Goal: Transaction & Acquisition: Purchase product/service

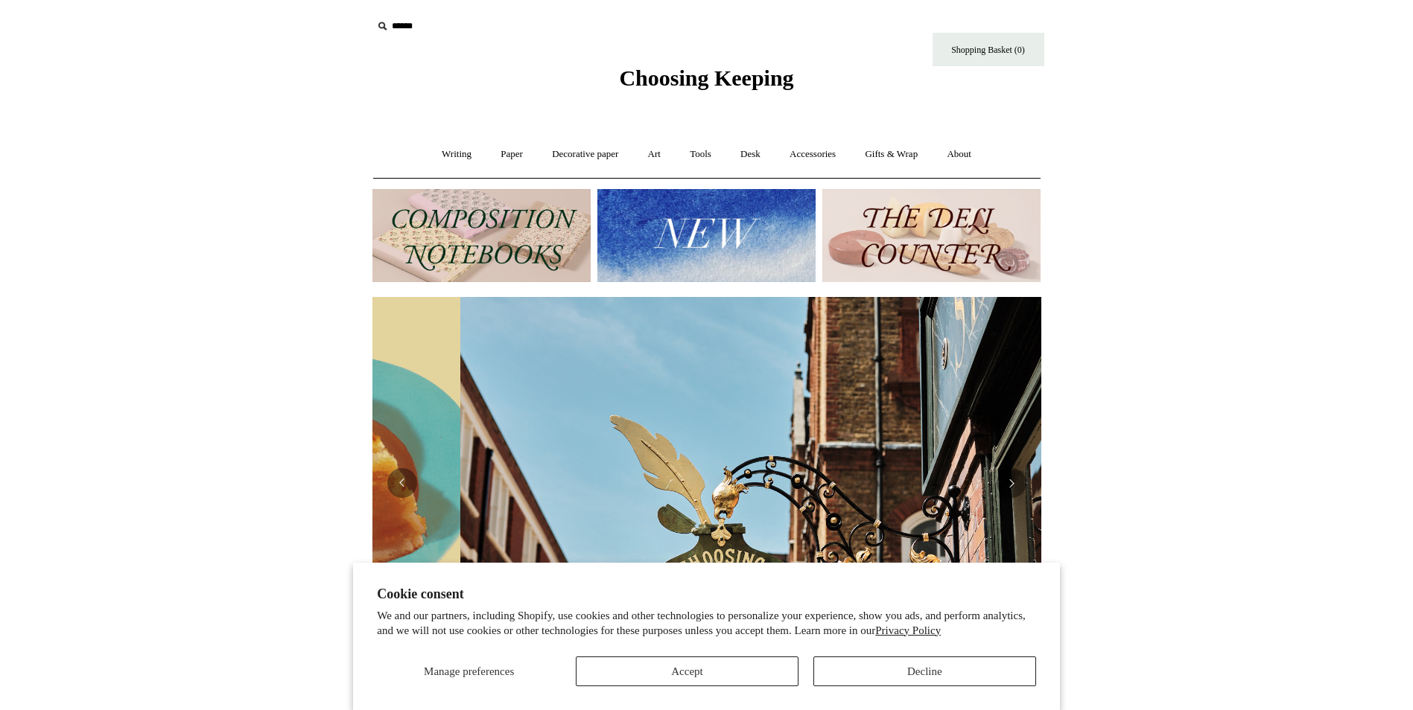
scroll to position [0, 669]
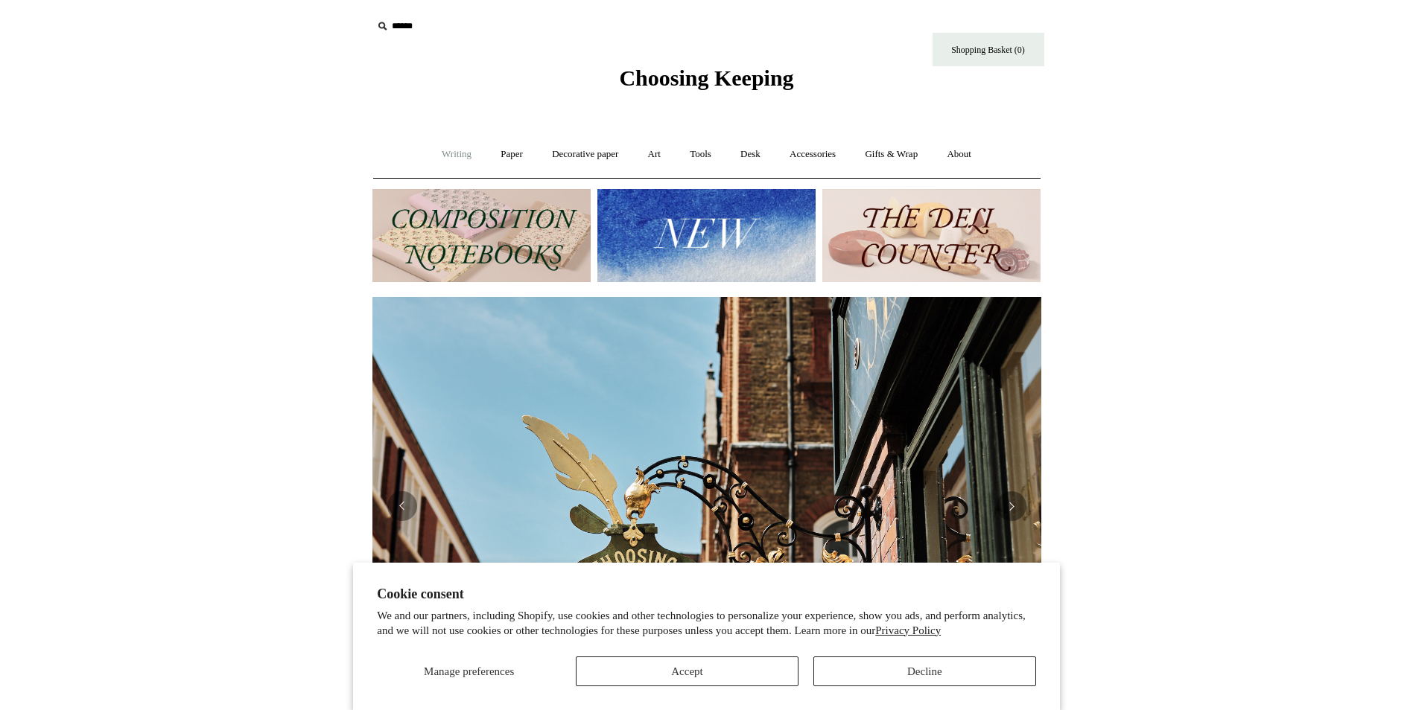
click at [454, 158] on link "Writing +" at bounding box center [456, 154] width 57 height 39
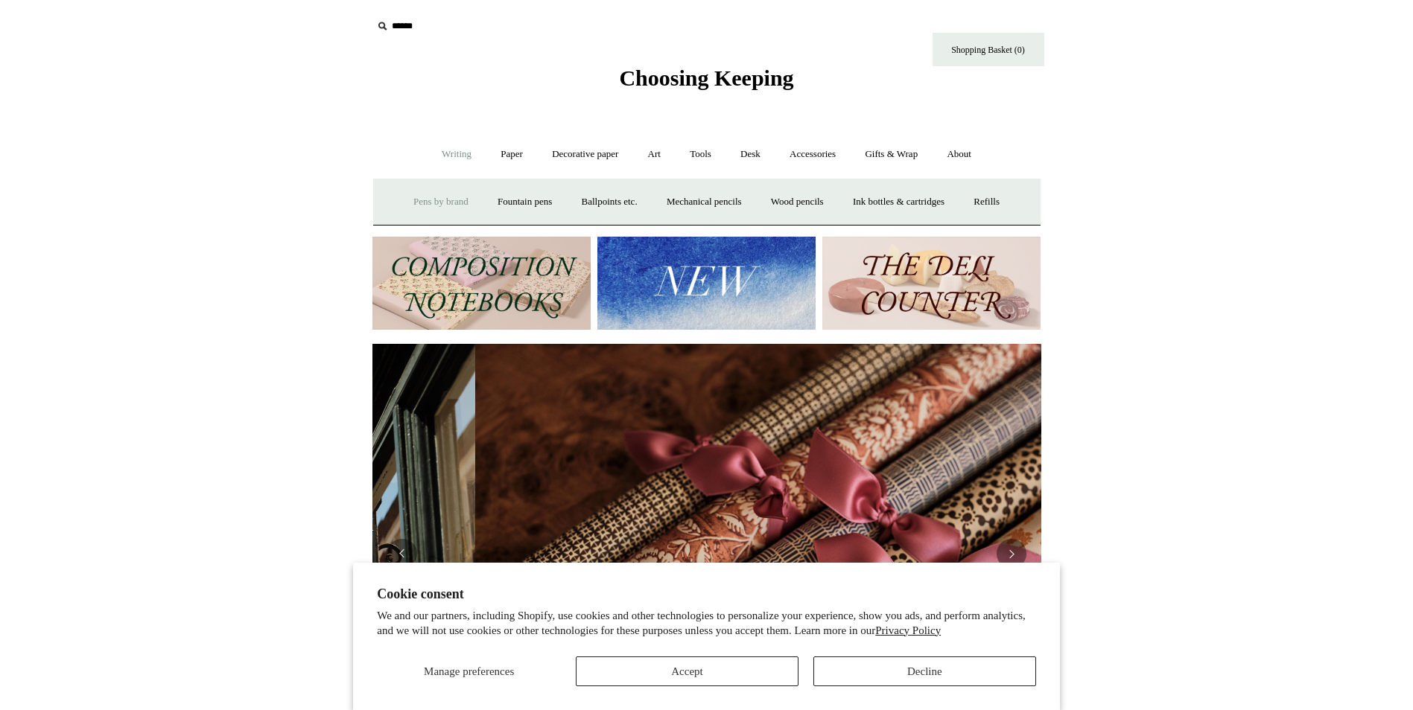
scroll to position [0, 1337]
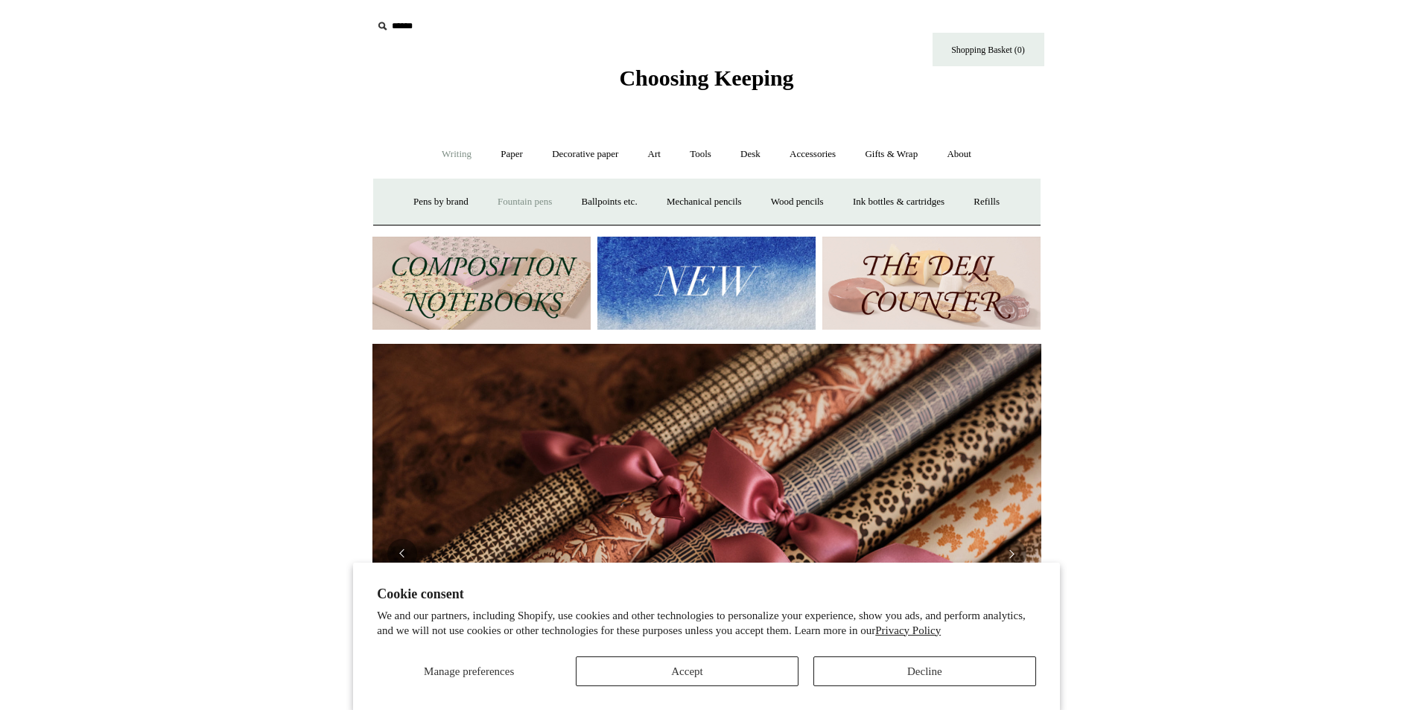
click at [516, 200] on link "Fountain pens +" at bounding box center [524, 201] width 81 height 39
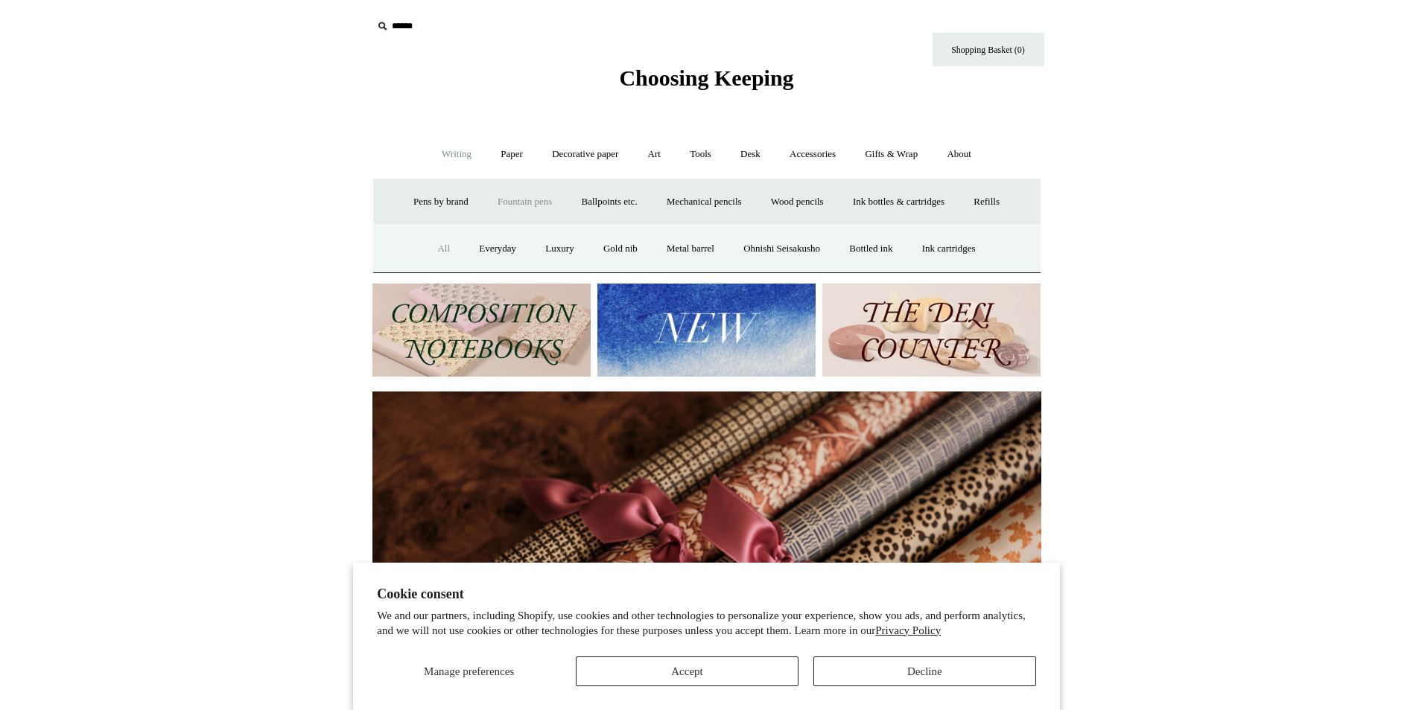
click at [428, 242] on link "All" at bounding box center [443, 248] width 39 height 39
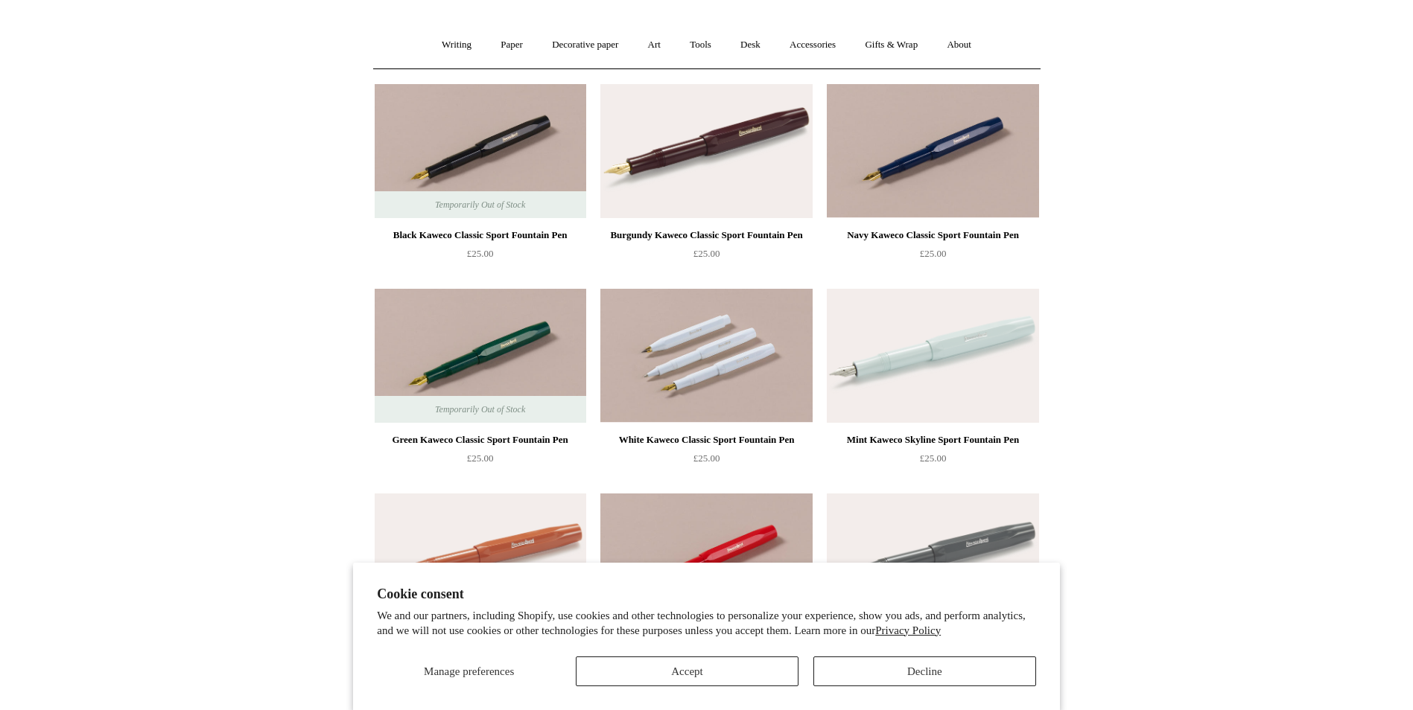
scroll to position [149, 0]
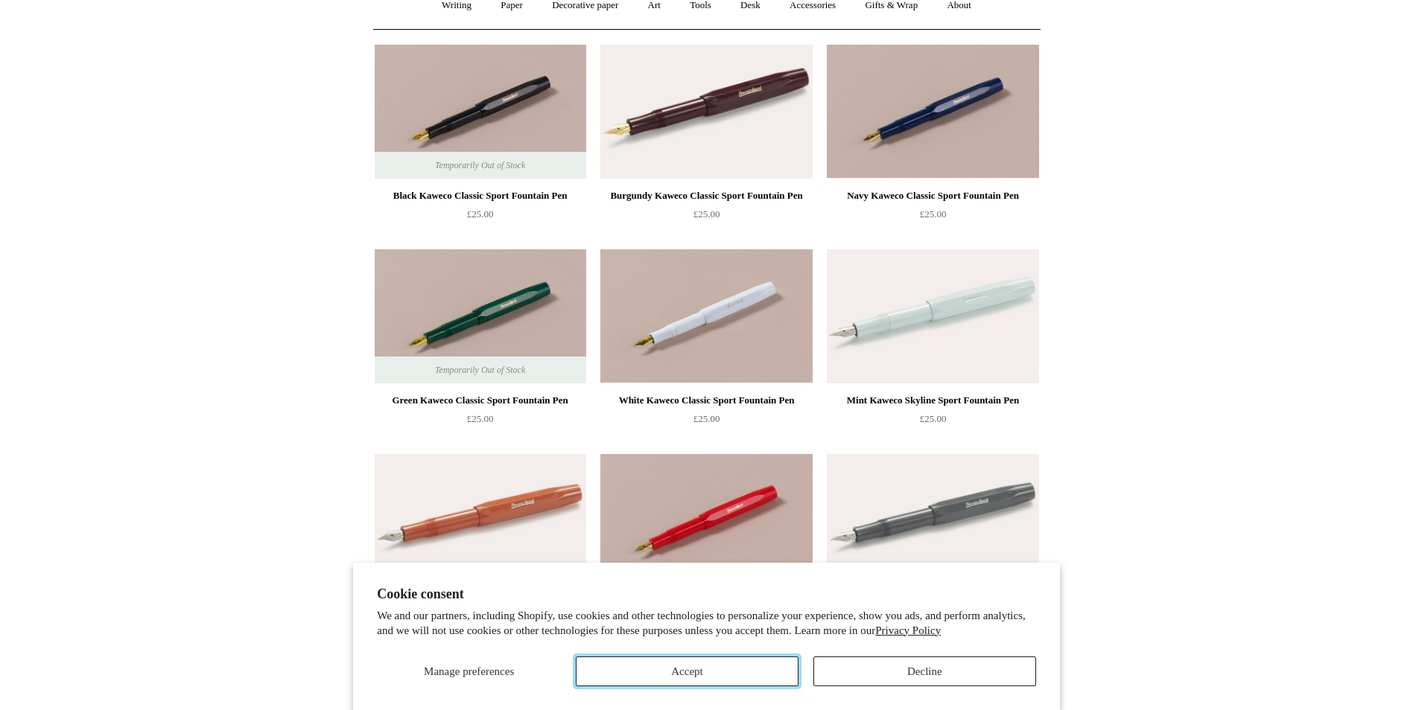
click at [720, 661] on button "Accept" at bounding box center [687, 672] width 223 height 30
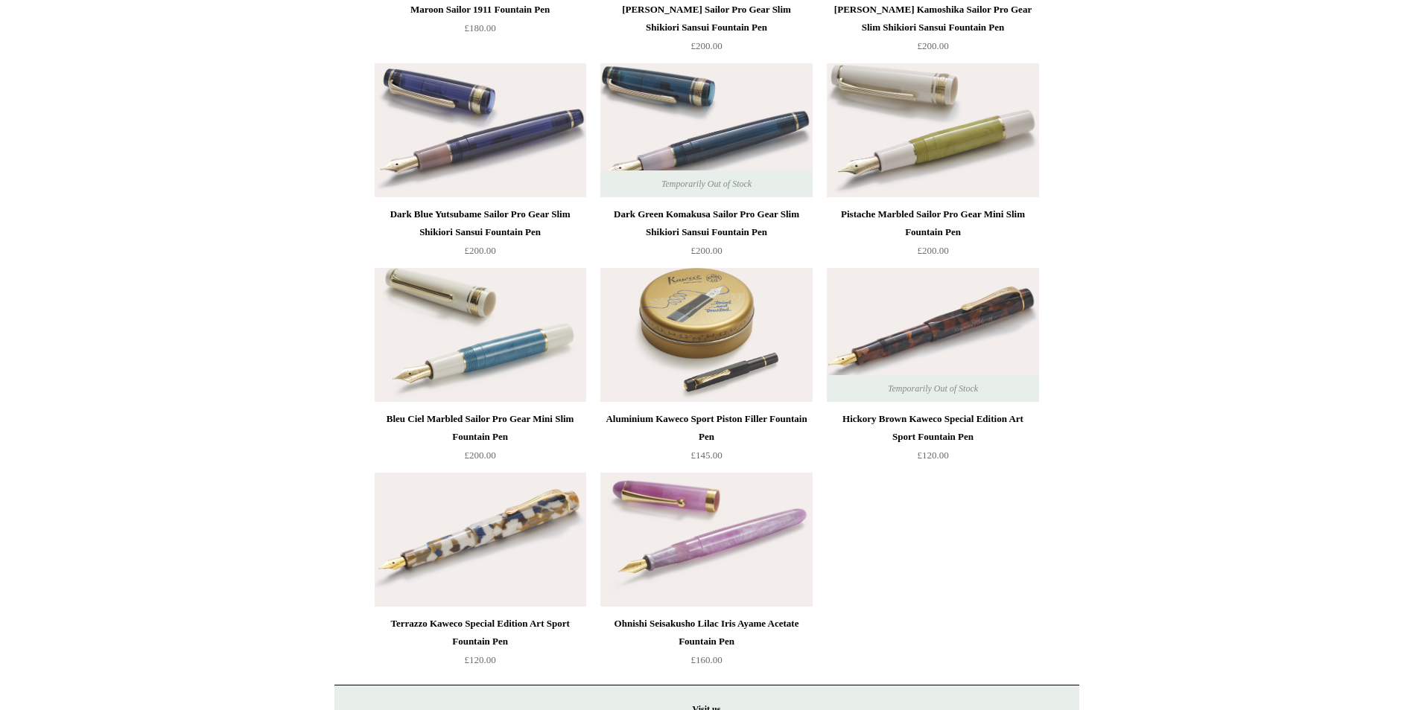
scroll to position [7505, 0]
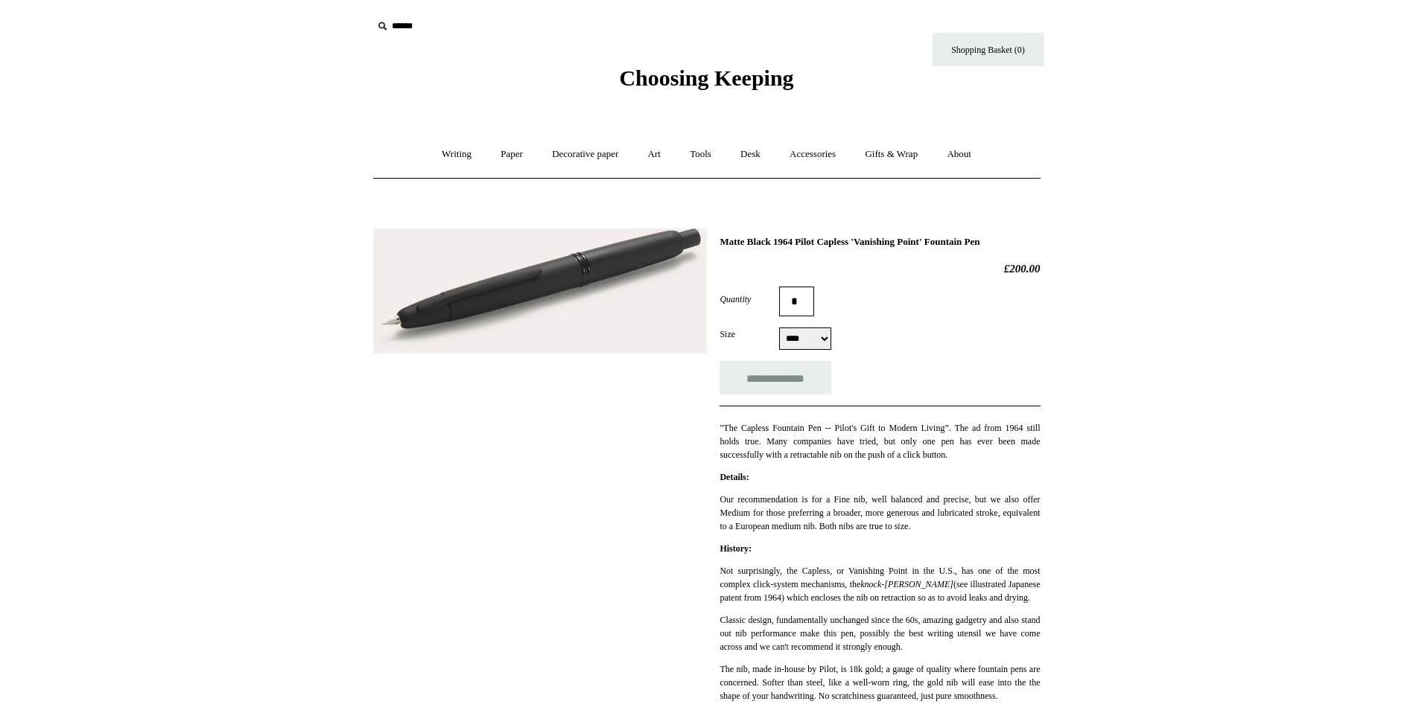
click at [830, 344] on select "**** ******" at bounding box center [805, 339] width 52 height 22
click at [822, 336] on select "**** ******" at bounding box center [805, 339] width 52 height 22
click at [825, 340] on select "**** ******" at bounding box center [805, 339] width 52 height 22
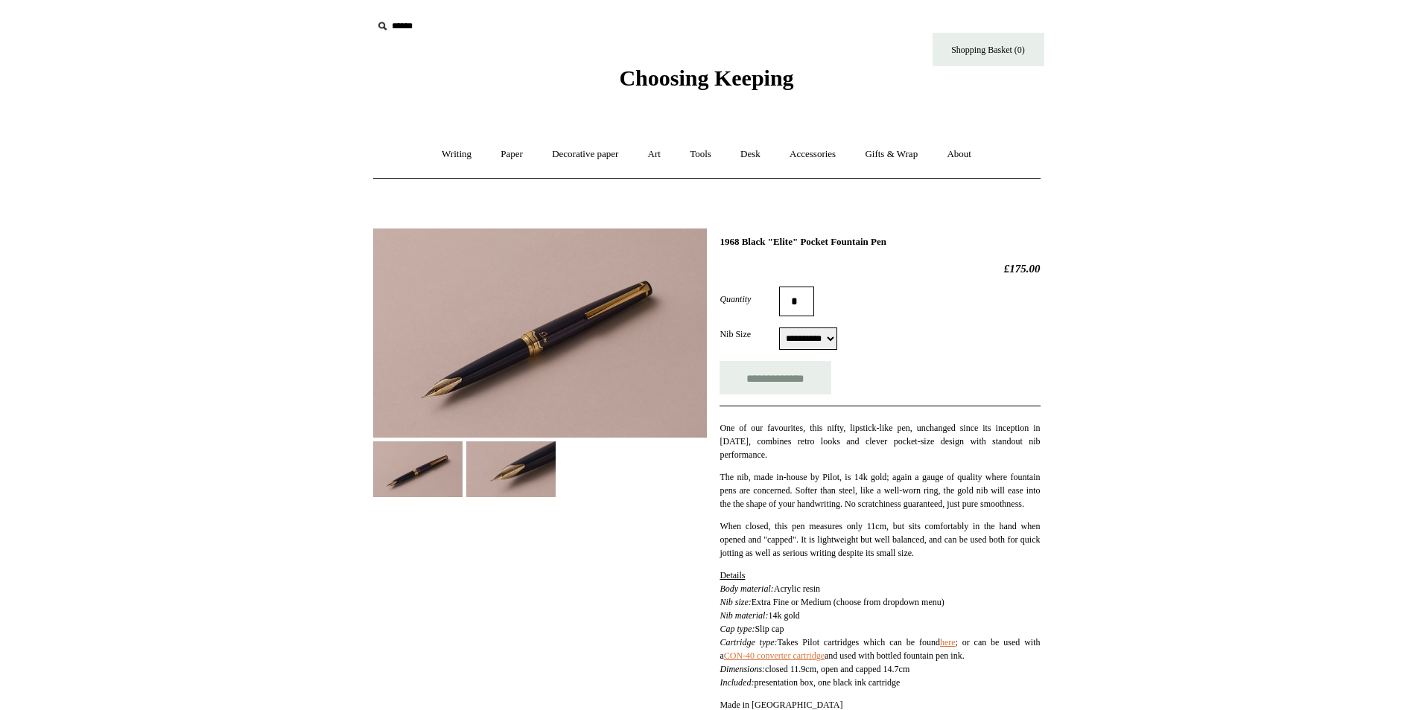
click at [501, 461] on img at bounding box center [510, 470] width 89 height 56
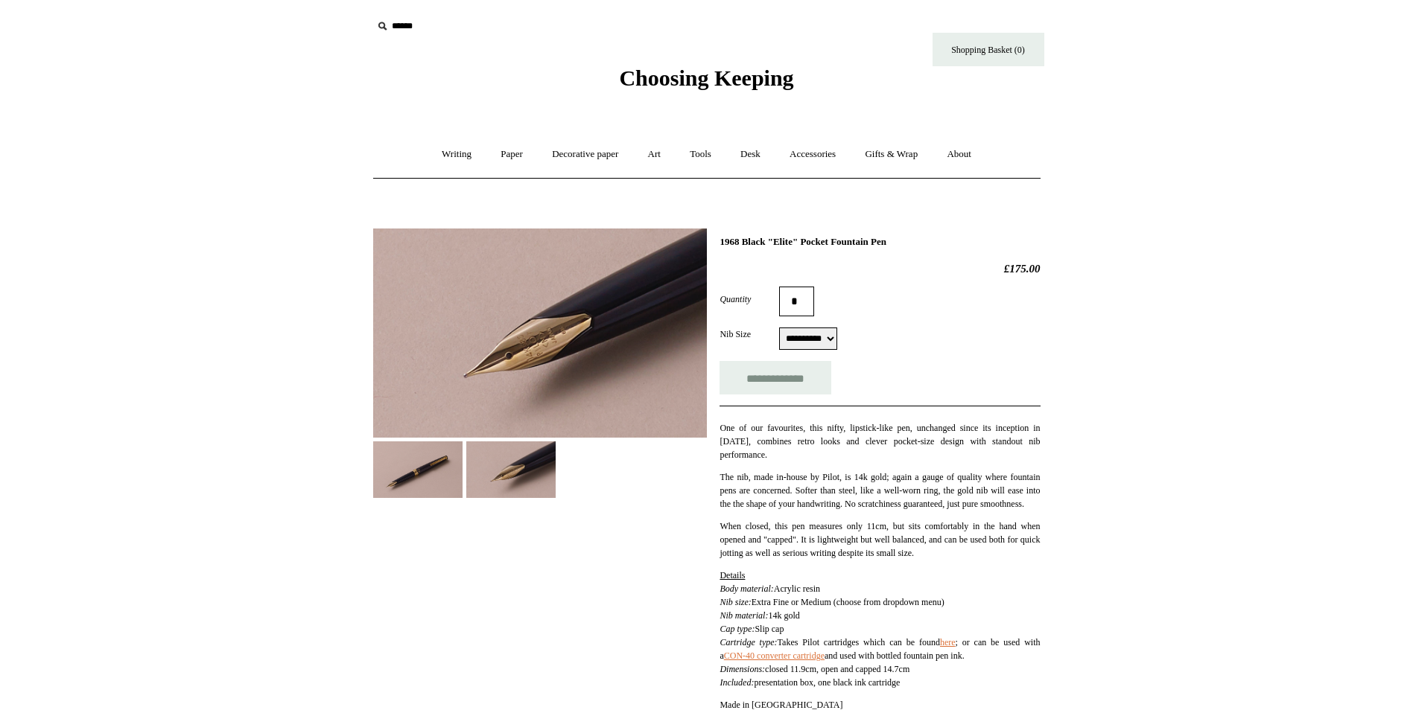
click at [442, 483] on img at bounding box center [417, 470] width 89 height 56
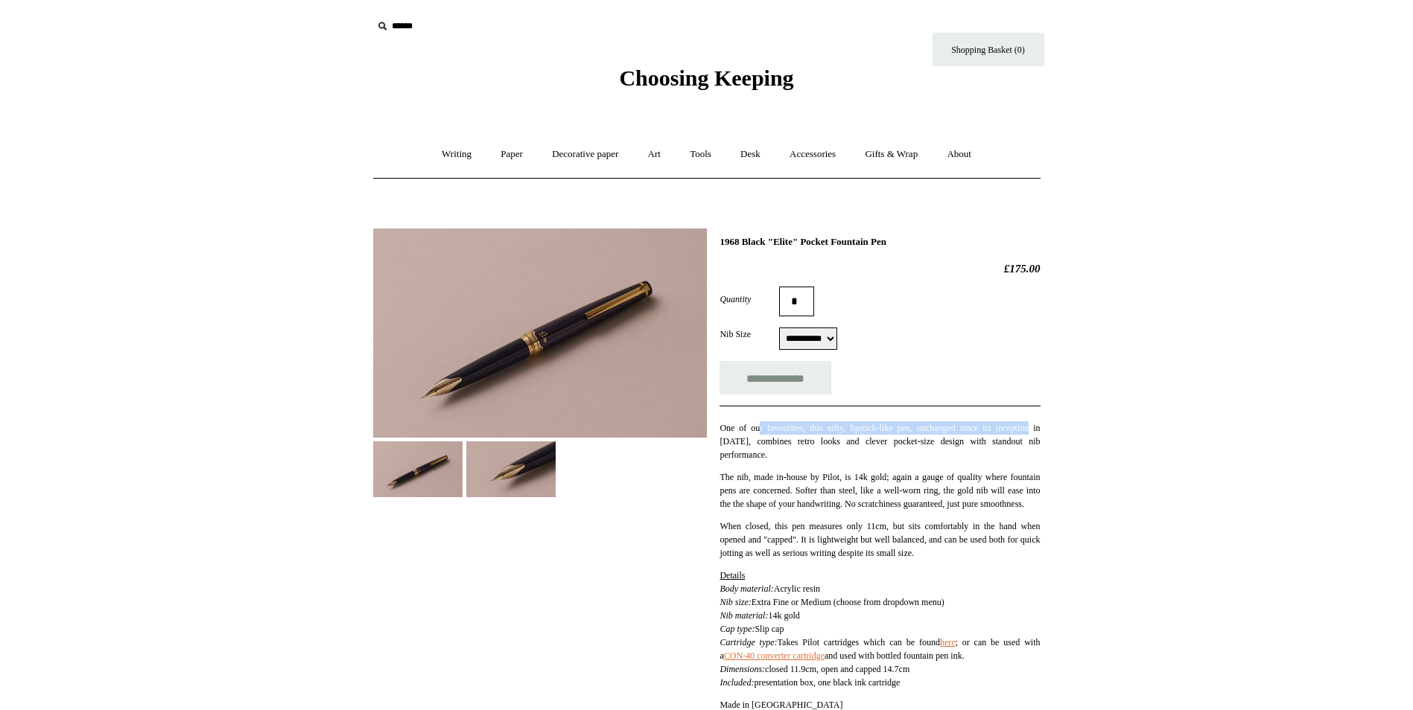
drag, startPoint x: 760, startPoint y: 430, endPoint x: 1058, endPoint y: 424, distance: 297.9
click at [1058, 424] on div "Previous / Next 1968 Black "Elite" Pocket Fountain Pen £175.00 *" at bounding box center [706, 593] width 745 height 753
drag, startPoint x: 727, startPoint y: 442, endPoint x: 1043, endPoint y: 448, distance: 316.5
click at [1043, 448] on div "Previous / Next 1968 Black "Elite" Pocket Fountain Pen £175.00 *" at bounding box center [706, 593] width 745 height 753
drag, startPoint x: 718, startPoint y: 459, endPoint x: 780, endPoint y: 458, distance: 61.8
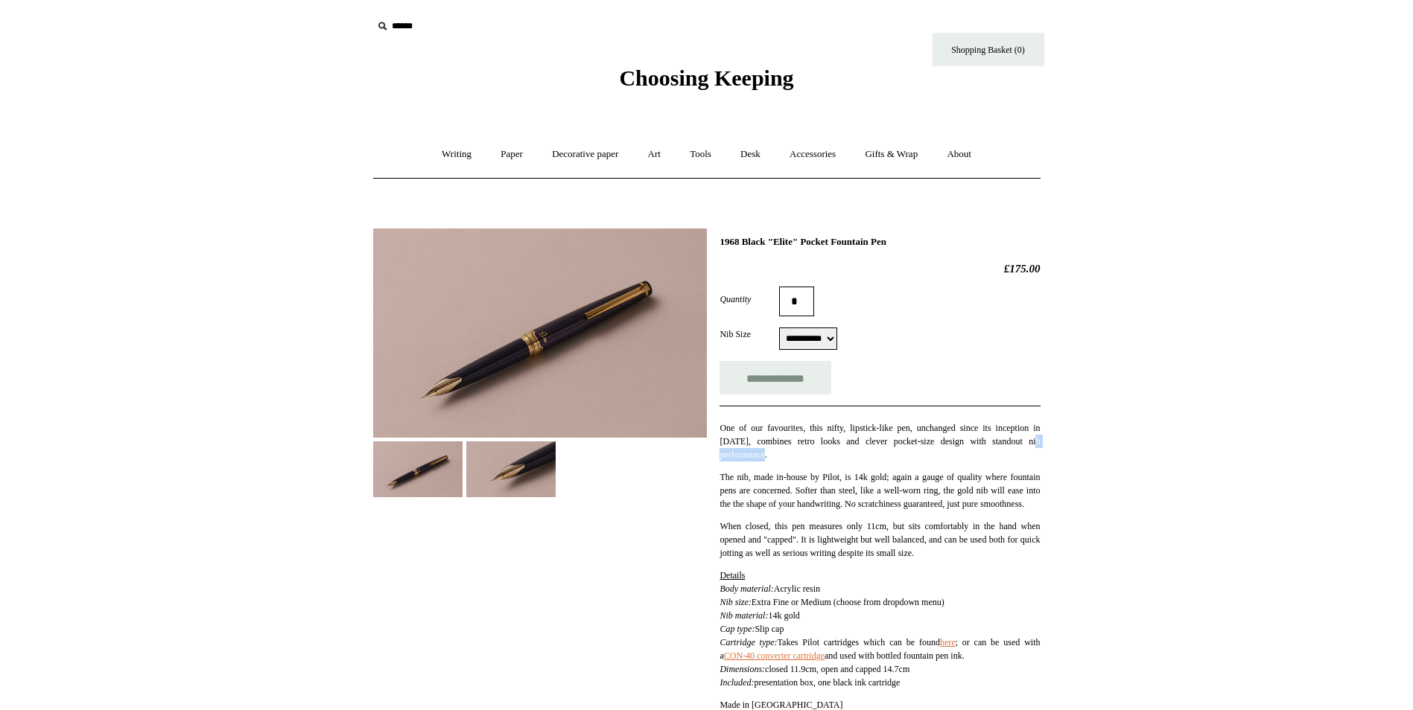
click at [780, 458] on div "**********" at bounding box center [706, 473] width 667 height 512
drag, startPoint x: 780, startPoint y: 458, endPoint x: 1059, endPoint y: 482, distance: 280.2
click at [1059, 482] on div "Previous / Next 1968 Black "Elite" Pocket Fountain Pen £175.00 *" at bounding box center [706, 593] width 745 height 753
drag, startPoint x: 722, startPoint y: 491, endPoint x: 1062, endPoint y: 492, distance: 340.3
click at [1062, 492] on div "Previous / Next 1968 Black "Elite" Pocket Fountain Pen £175.00 *" at bounding box center [706, 593] width 745 height 753
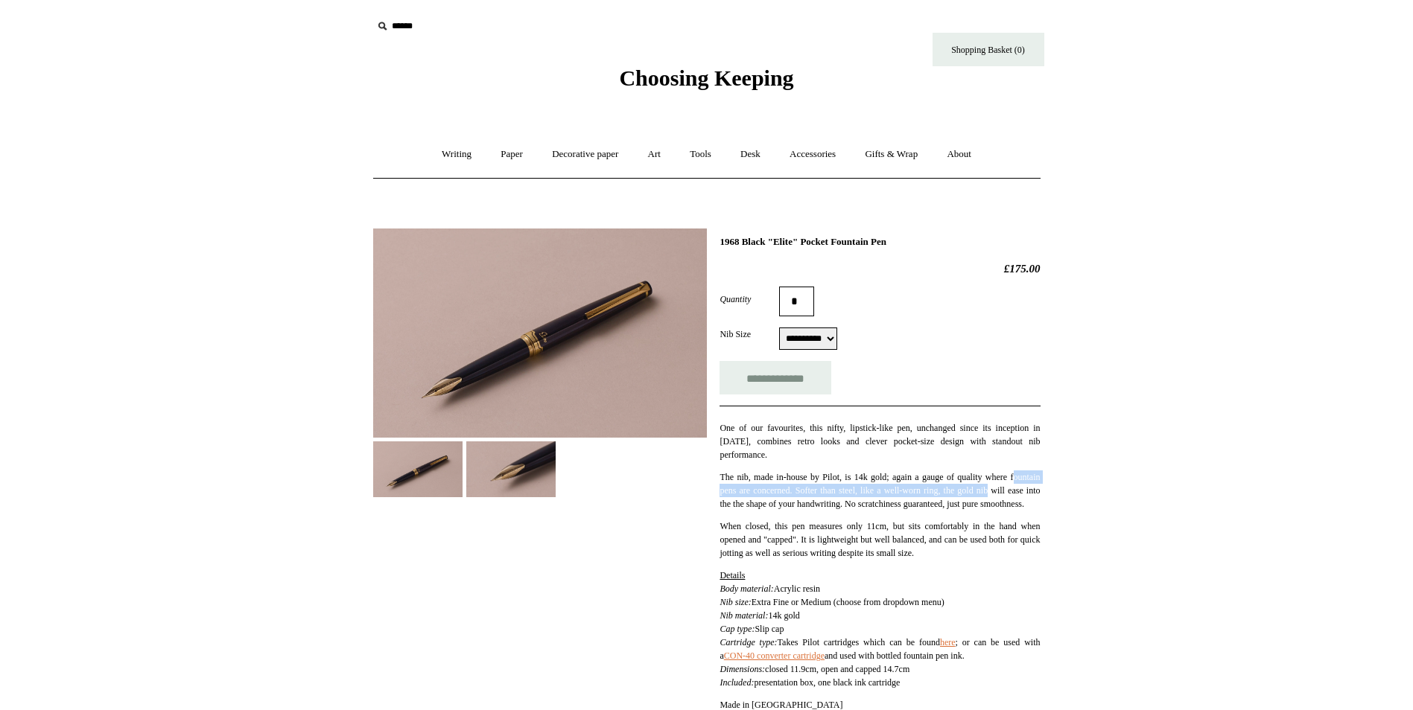
drag, startPoint x: 725, startPoint y: 508, endPoint x: 1063, endPoint y: 514, distance: 338.1
click at [1063, 514] on div "Previous / Next 1968 Black "Elite" Pocket Fountain Pen £175.00 *" at bounding box center [706, 593] width 745 height 753
click at [833, 511] on p "The nib, made in-house by Pilot, is 14k gold; again a gauge of quality where fo…" at bounding box center [879, 491] width 320 height 40
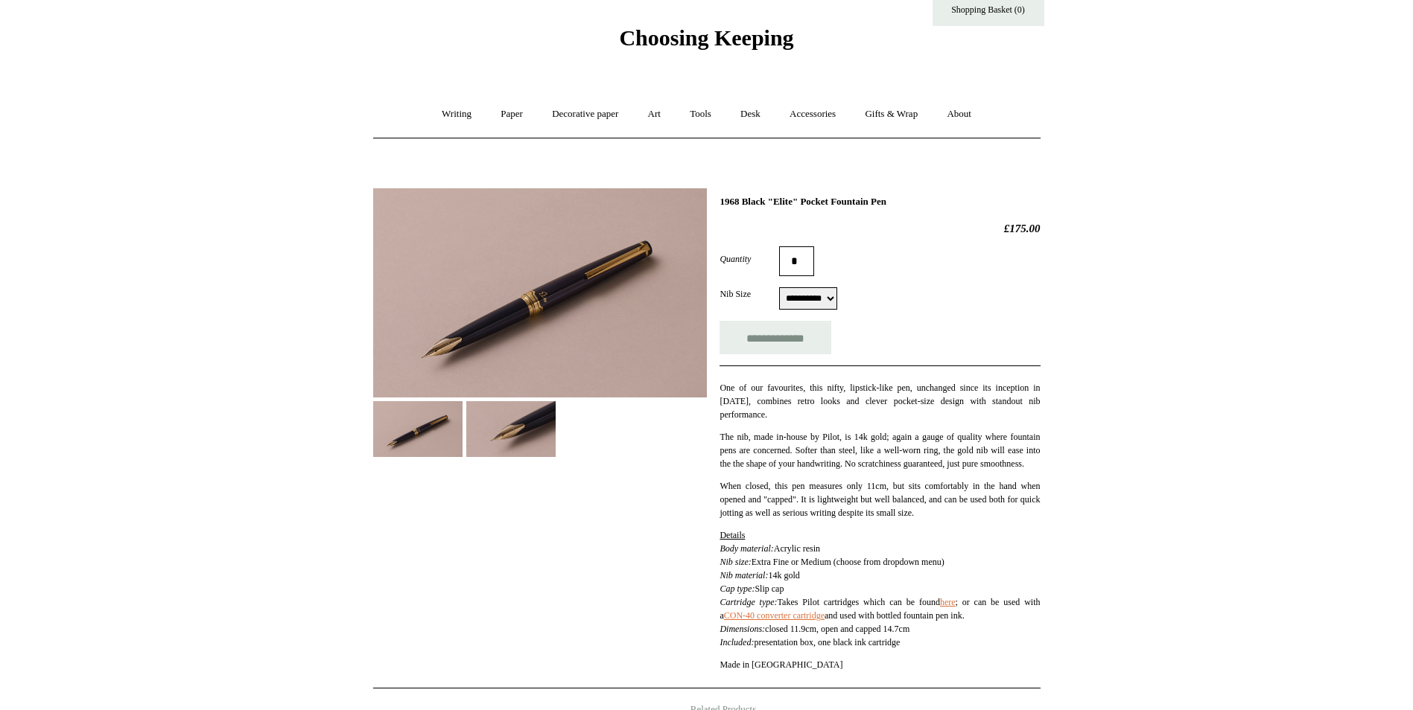
scroll to position [74, 0]
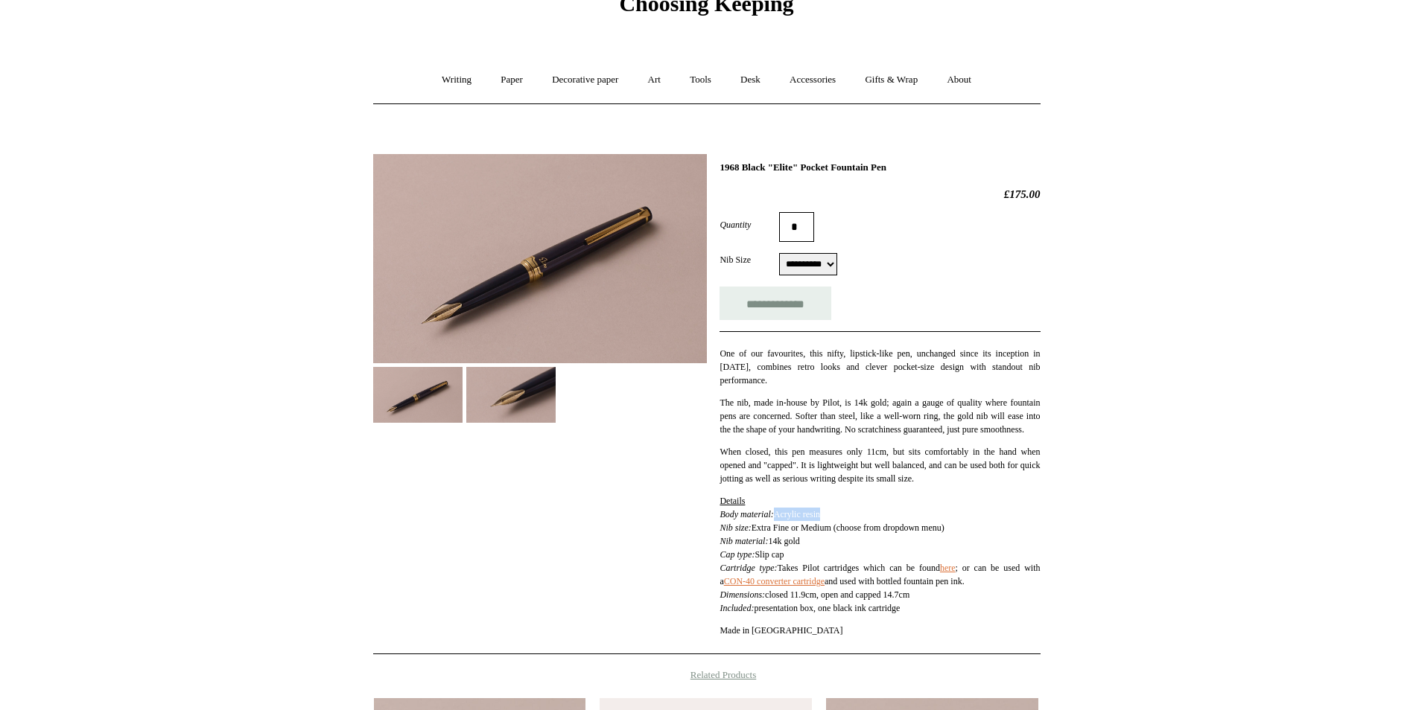
drag, startPoint x: 784, startPoint y: 529, endPoint x: 841, endPoint y: 526, distance: 57.4
click at [841, 526] on p "Details Body material: Acrylic resin Nib size: Extra Fine or Medium (choose fro…" at bounding box center [879, 554] width 320 height 121
drag, startPoint x: 841, startPoint y: 526, endPoint x: 727, endPoint y: 541, distance: 115.6
click at [727, 533] on icon "Nib size:" at bounding box center [734, 528] width 31 height 10
drag, startPoint x: 727, startPoint y: 541, endPoint x: 802, endPoint y: 538, distance: 75.3
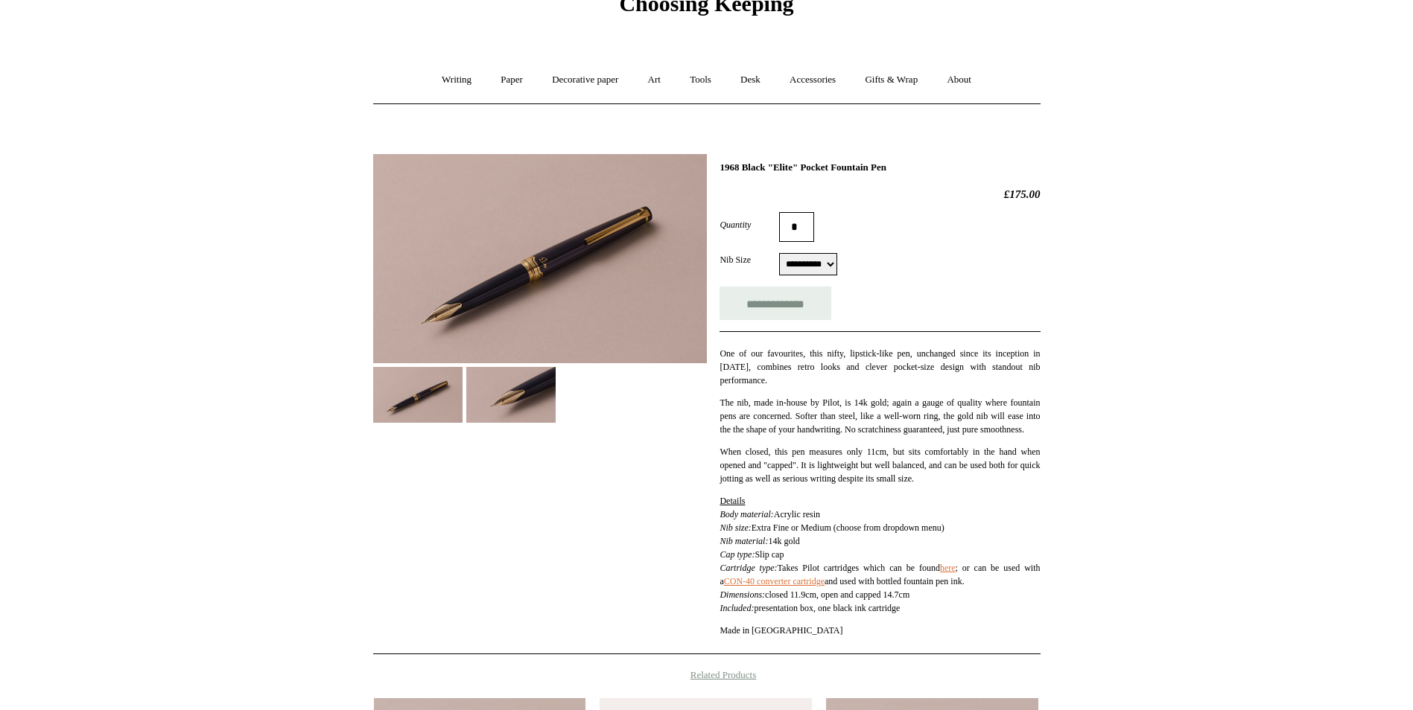
click at [802, 538] on p "Details Body material: Acrylic resin Nib size: Extra Fine or Medium (choose fro…" at bounding box center [879, 554] width 320 height 121
click at [832, 267] on select "**********" at bounding box center [808, 264] width 58 height 22
click at [878, 274] on div "**********" at bounding box center [879, 264] width 320 height 22
drag, startPoint x: 811, startPoint y: 552, endPoint x: 760, endPoint y: 557, distance: 51.6
click at [760, 557] on p "Details Body material: Acrylic resin Nib size: Extra Fine or Medium (choose fro…" at bounding box center [879, 554] width 320 height 121
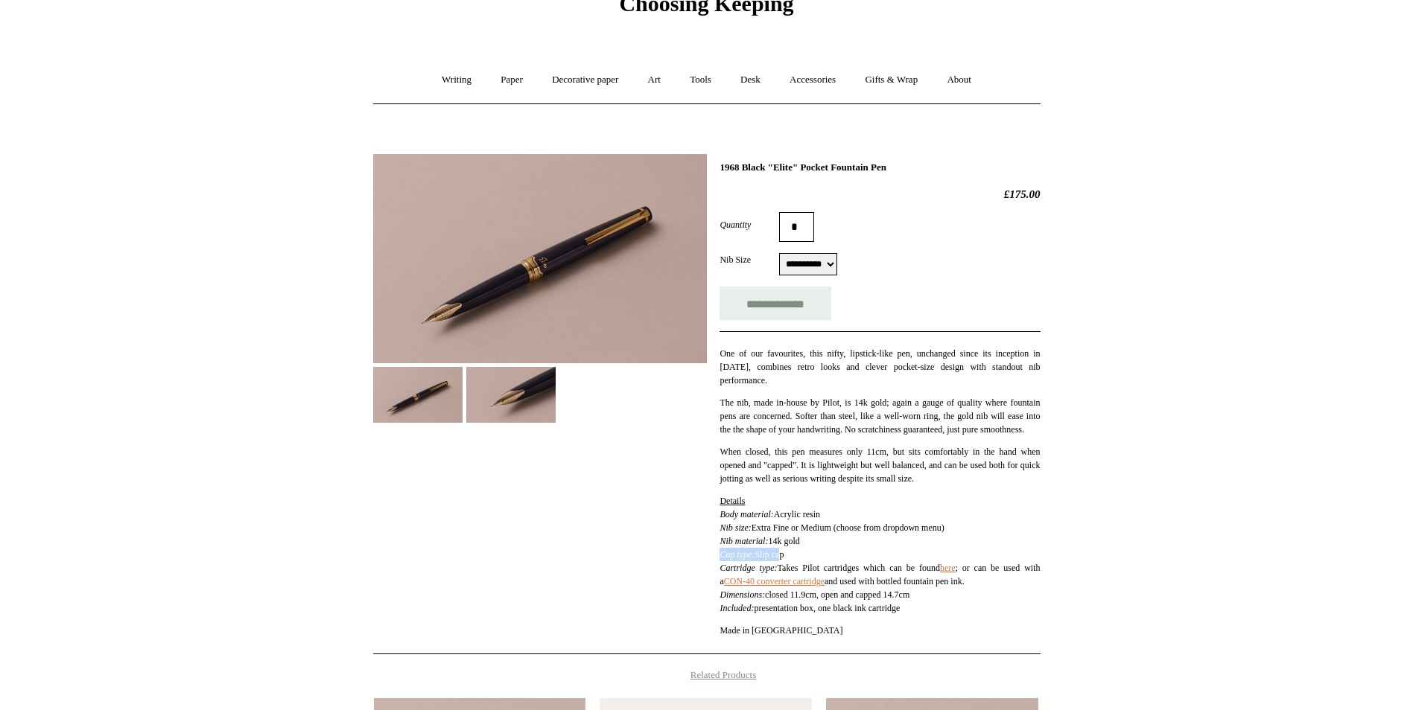
drag, startPoint x: 760, startPoint y: 557, endPoint x: 788, endPoint y: 568, distance: 30.4
click at [788, 568] on div "**********" at bounding box center [706, 399] width 667 height 512
drag, startPoint x: 788, startPoint y: 568, endPoint x: 961, endPoint y: 585, distance: 174.3
click at [961, 585] on div "**********" at bounding box center [706, 399] width 667 height 512
drag, startPoint x: 961, startPoint y: 585, endPoint x: 1120, endPoint y: 578, distance: 158.7
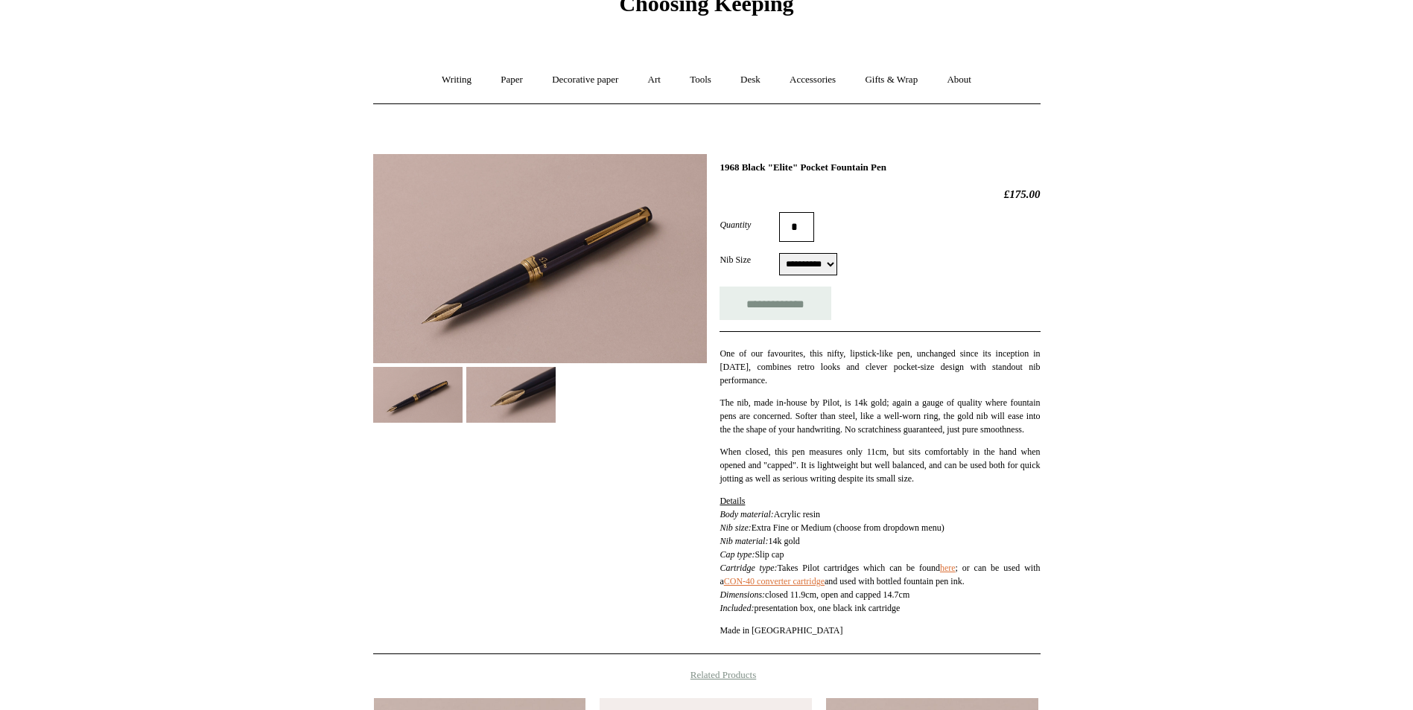
click at [1121, 578] on html "Menu Choosing Keeping * Shipping Information Shopping Basket (0) * ⤺ + +" at bounding box center [706, 527] width 1413 height 1203
click at [515, 396] on img at bounding box center [510, 395] width 89 height 56
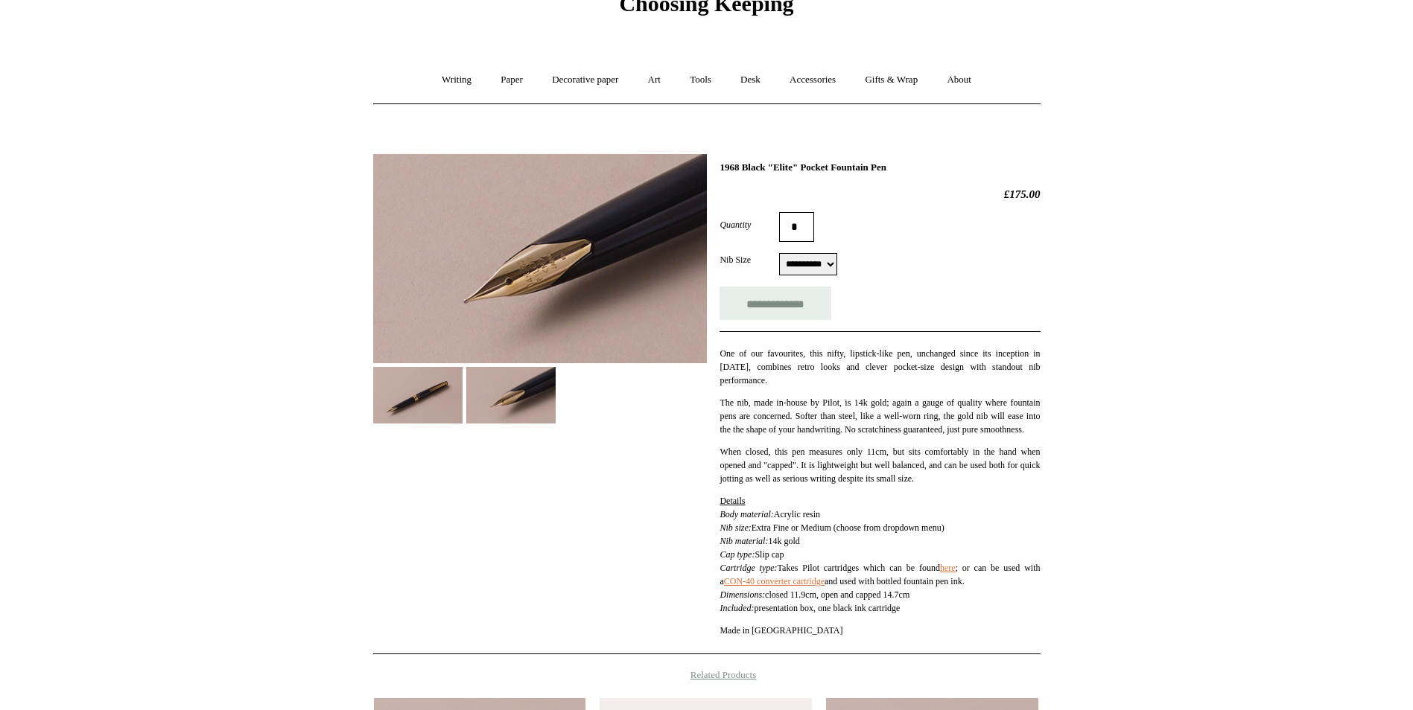
click at [440, 406] on img at bounding box center [417, 395] width 89 height 56
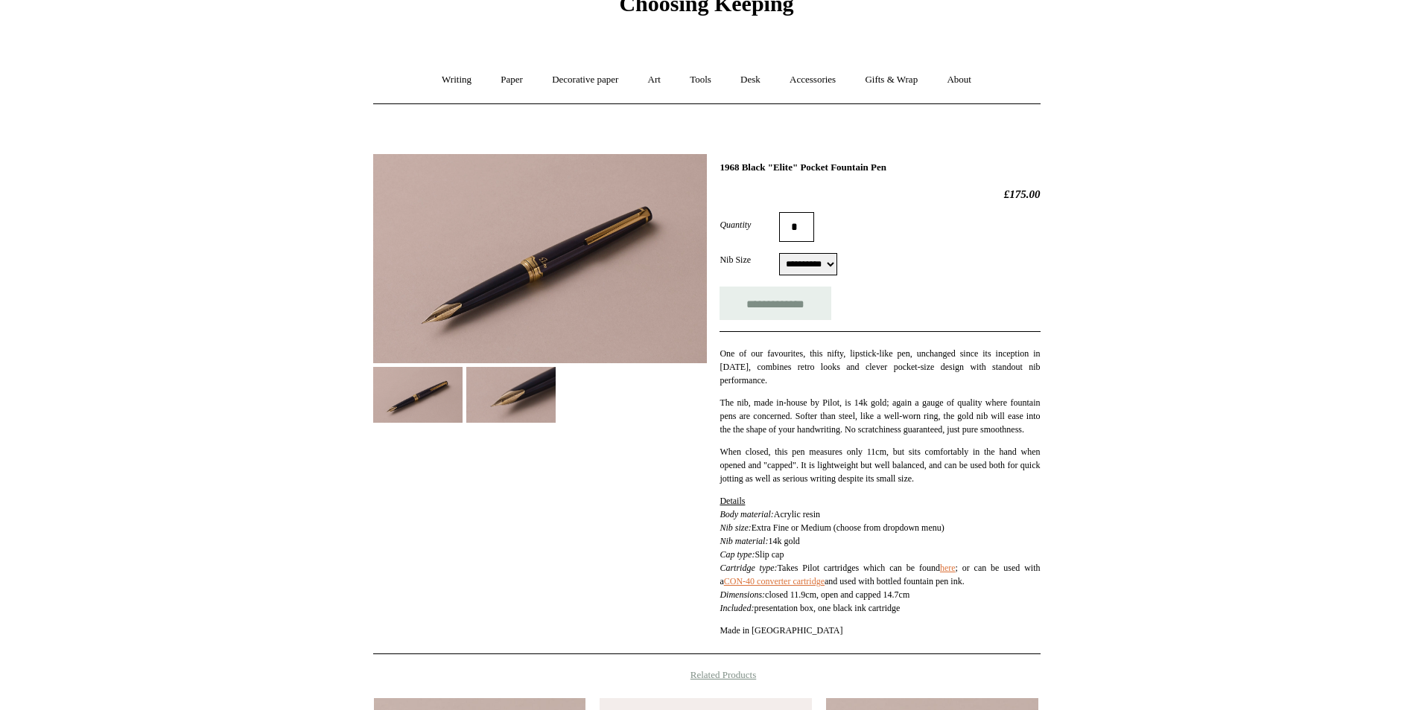
click at [223, 315] on html "Menu Choosing Keeping * Shipping Information Shopping Basket (0) * ⤺ + +" at bounding box center [706, 527] width 1413 height 1203
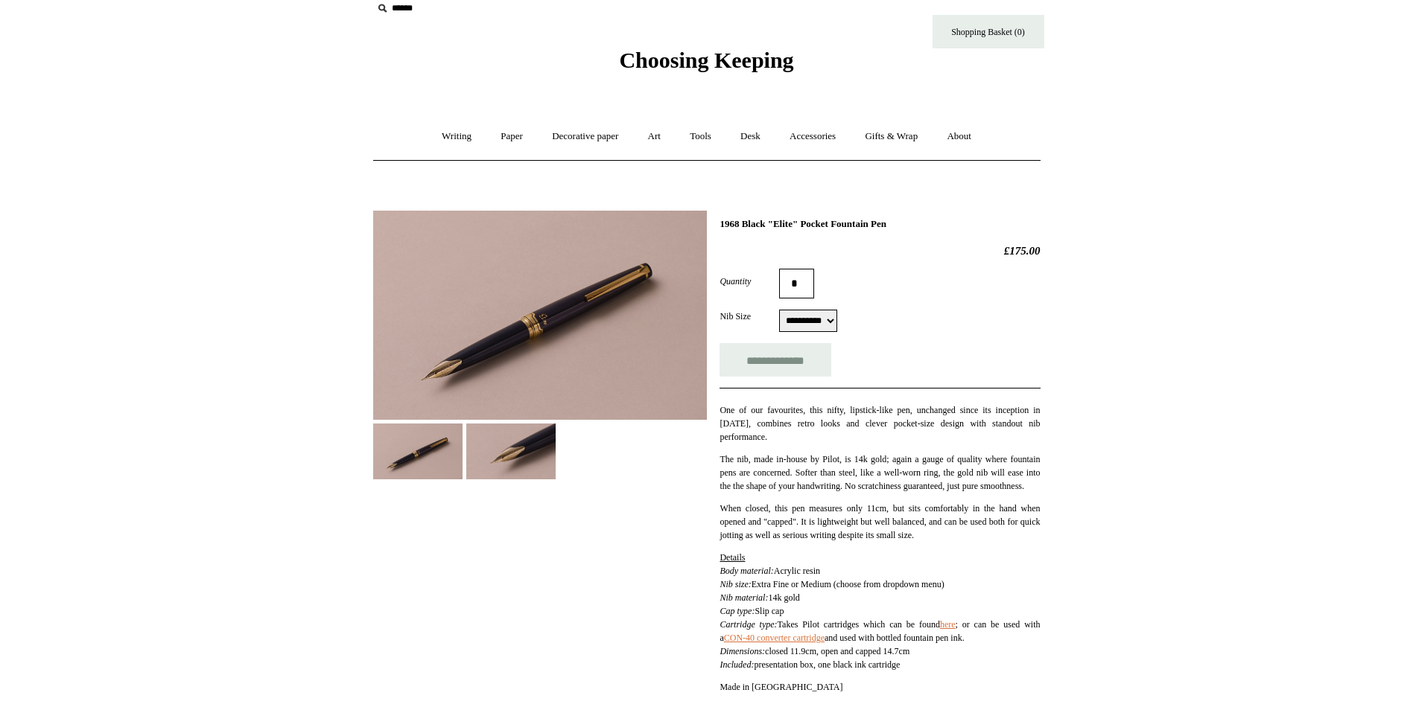
scroll to position [0, 0]
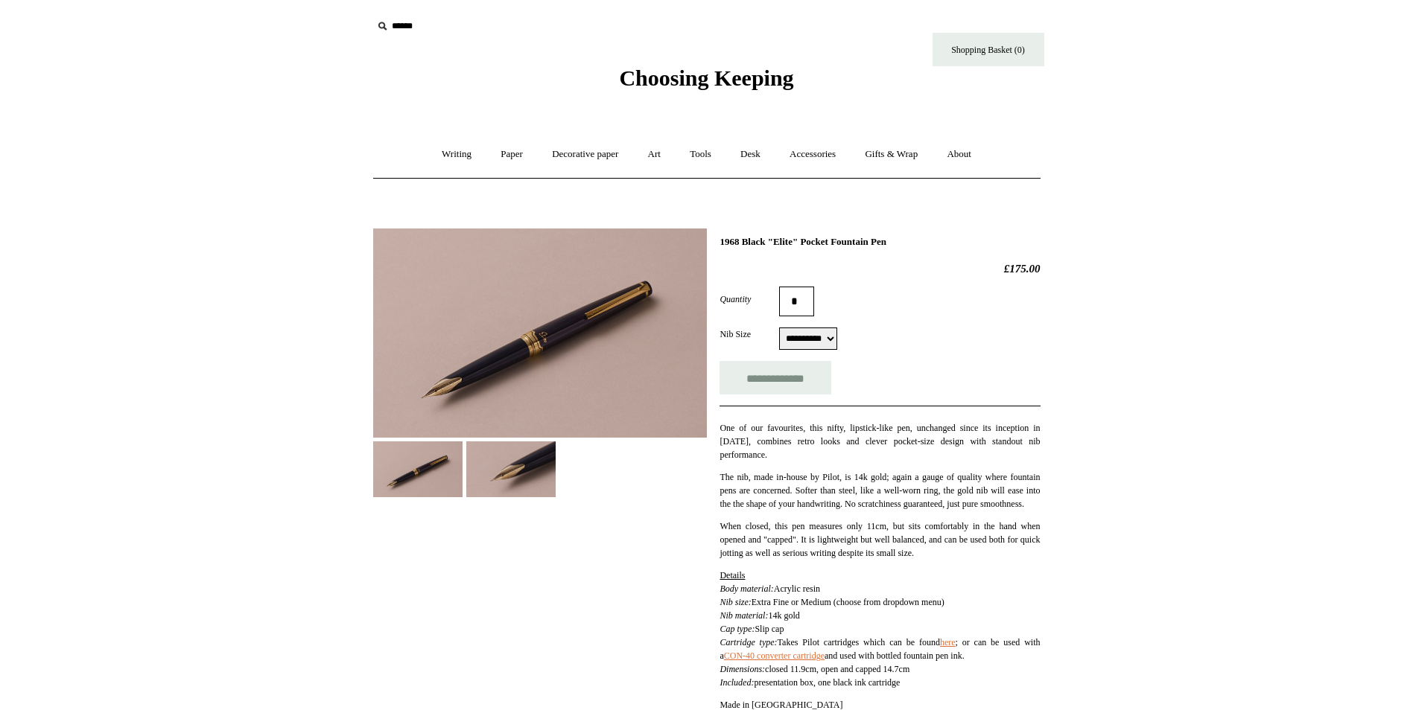
click at [524, 478] on img at bounding box center [510, 470] width 89 height 56
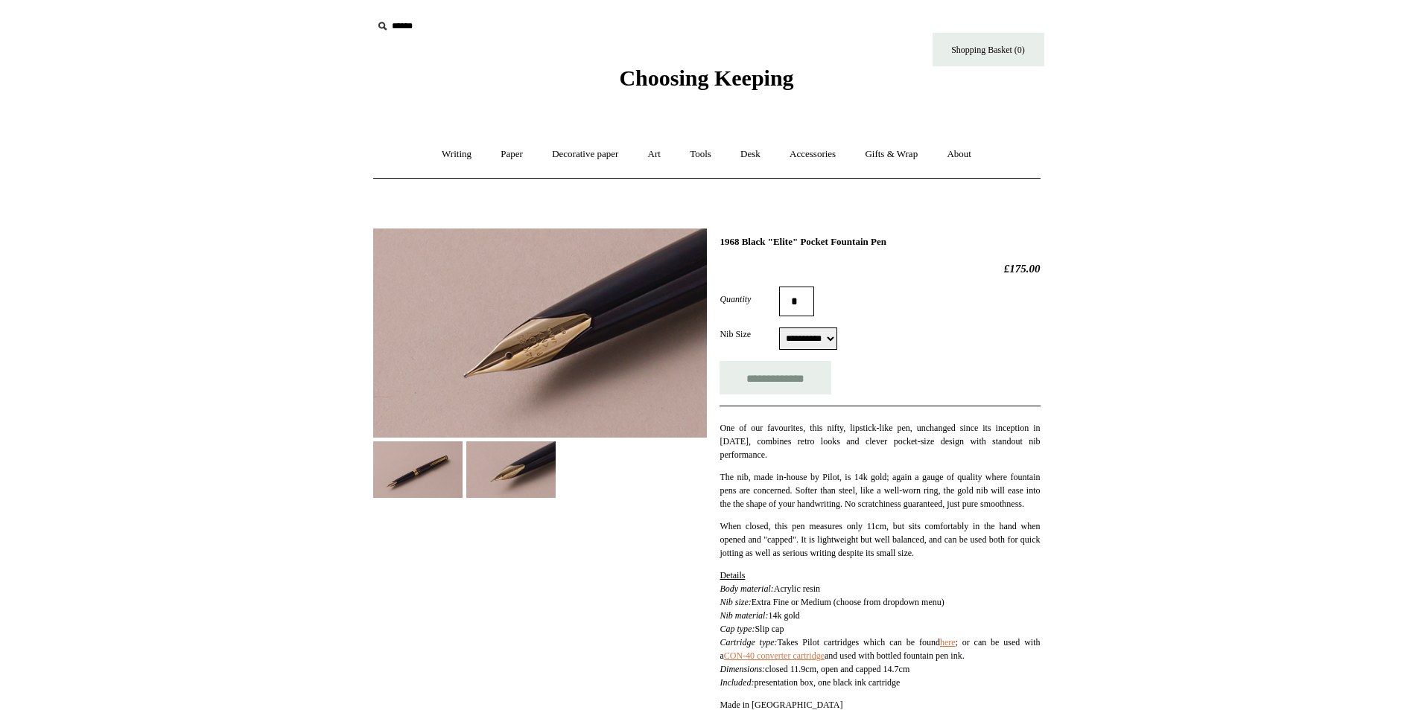
click at [588, 306] on img at bounding box center [540, 334] width 334 height 210
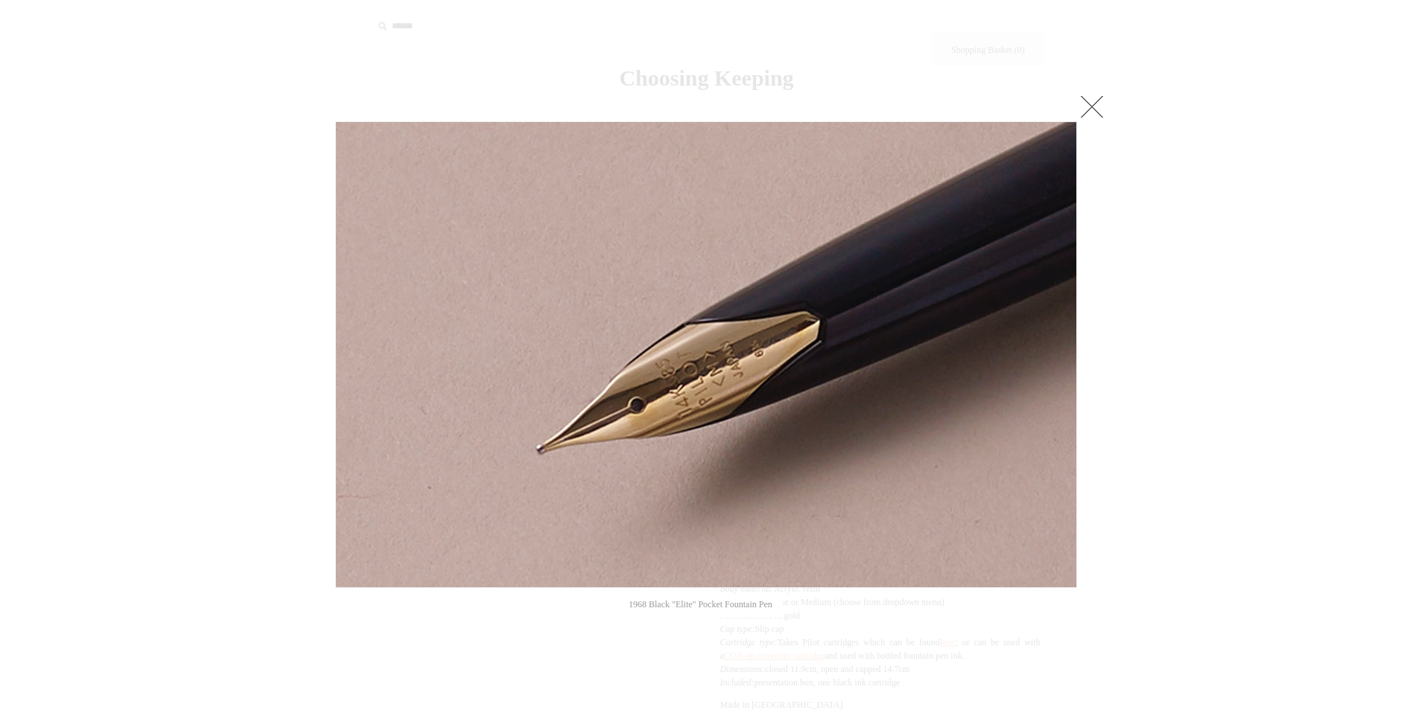
click at [1104, 113] on link at bounding box center [1092, 107] width 30 height 30
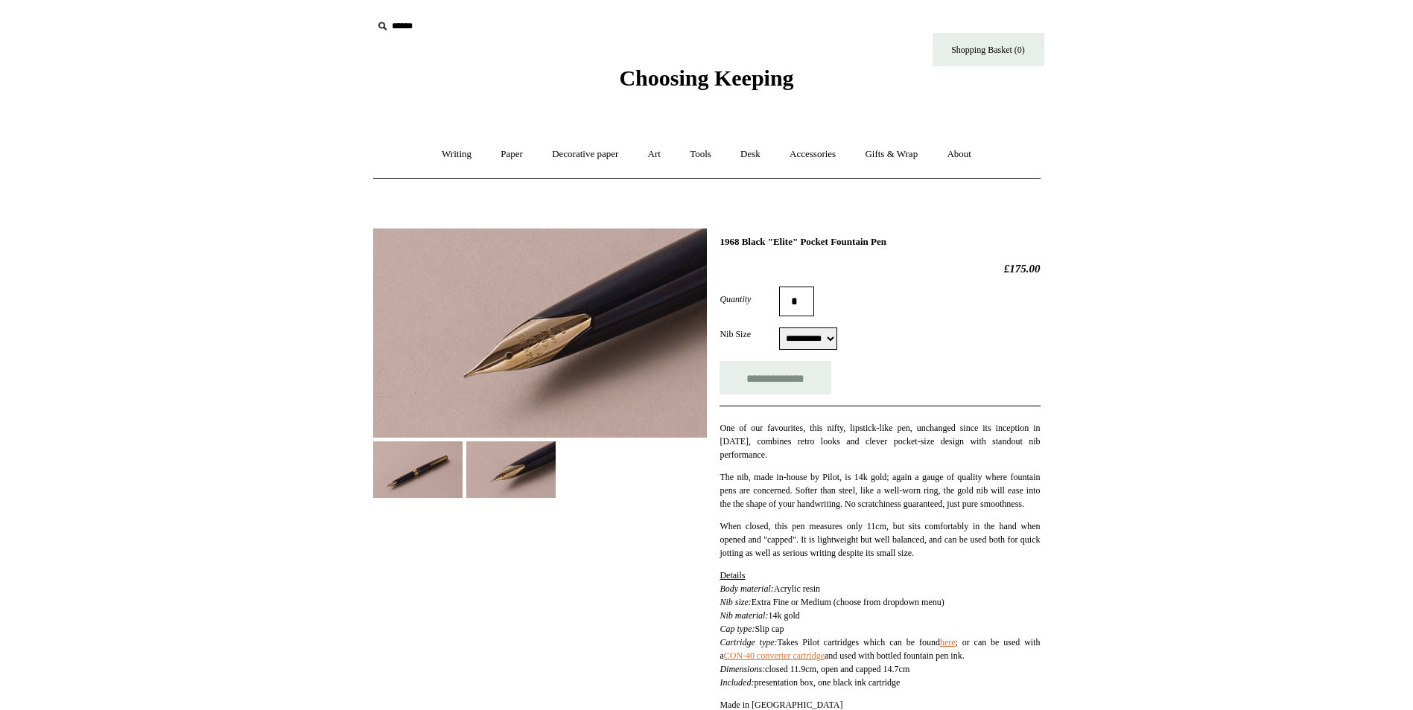
click at [435, 481] on img at bounding box center [417, 470] width 89 height 56
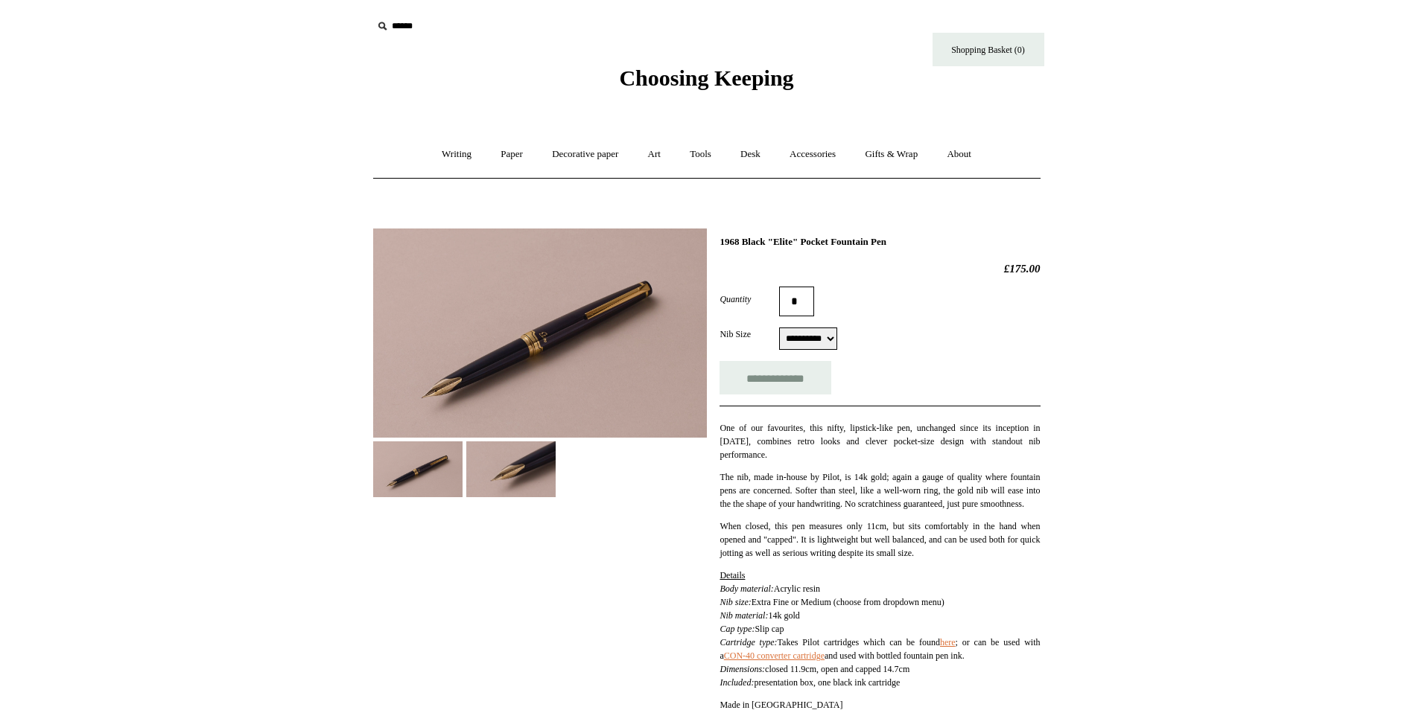
click at [450, 409] on img at bounding box center [540, 333] width 334 height 209
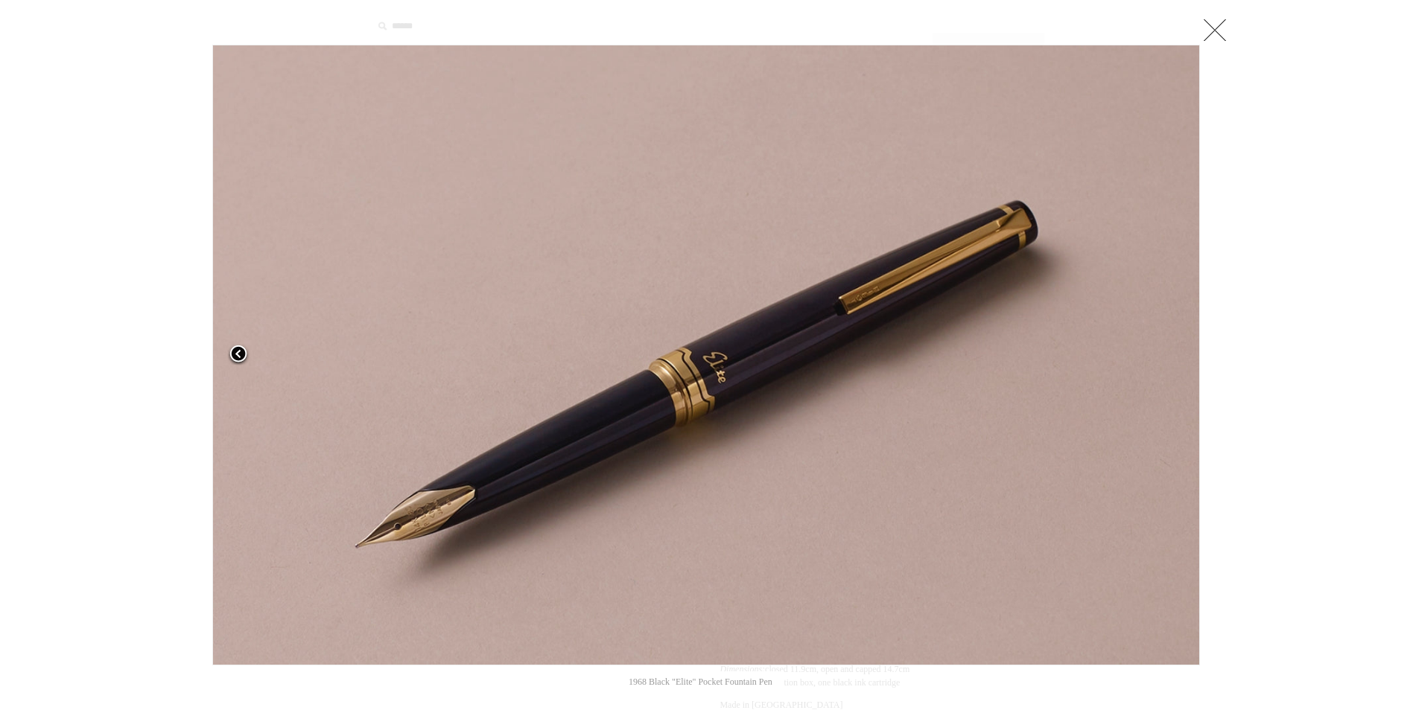
click at [444, 505] on link at bounding box center [385, 355] width 346 height 621
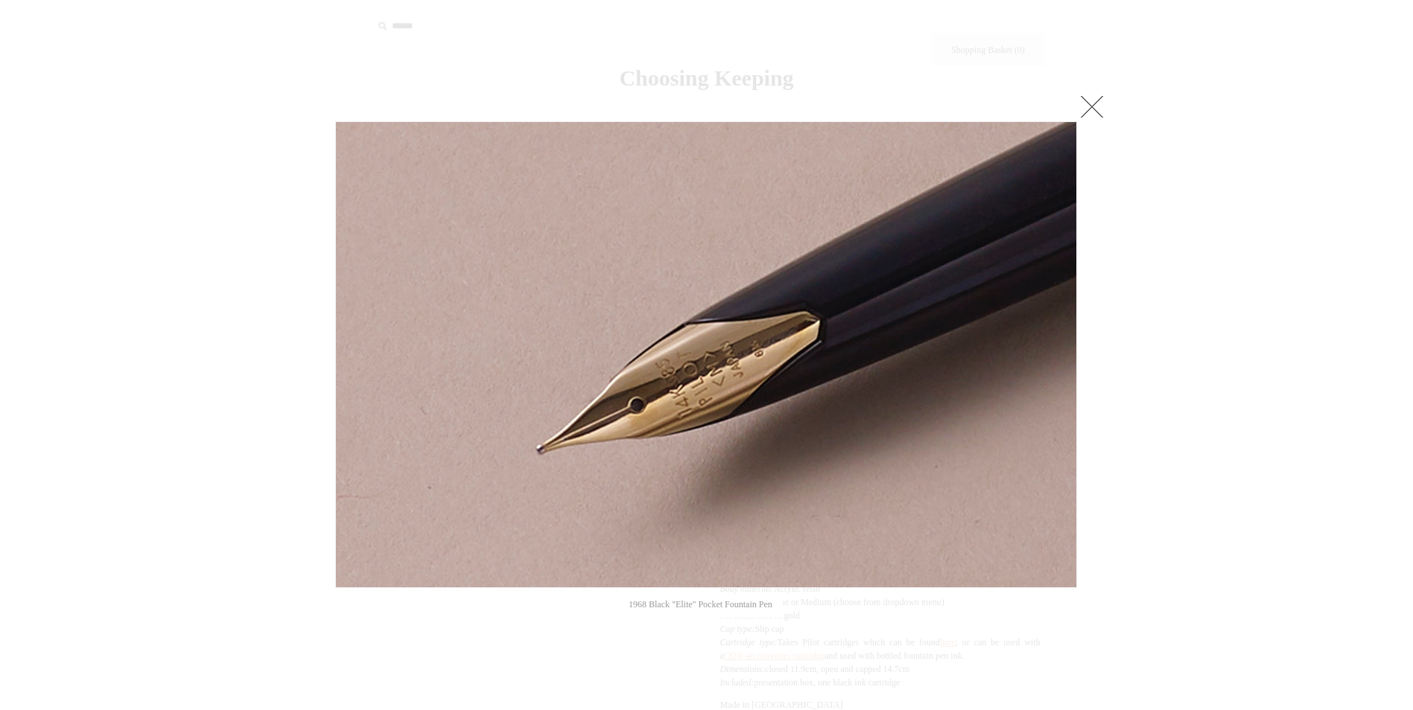
click at [636, 405] on img at bounding box center [706, 354] width 740 height 465
click at [1088, 98] on link at bounding box center [1092, 107] width 30 height 30
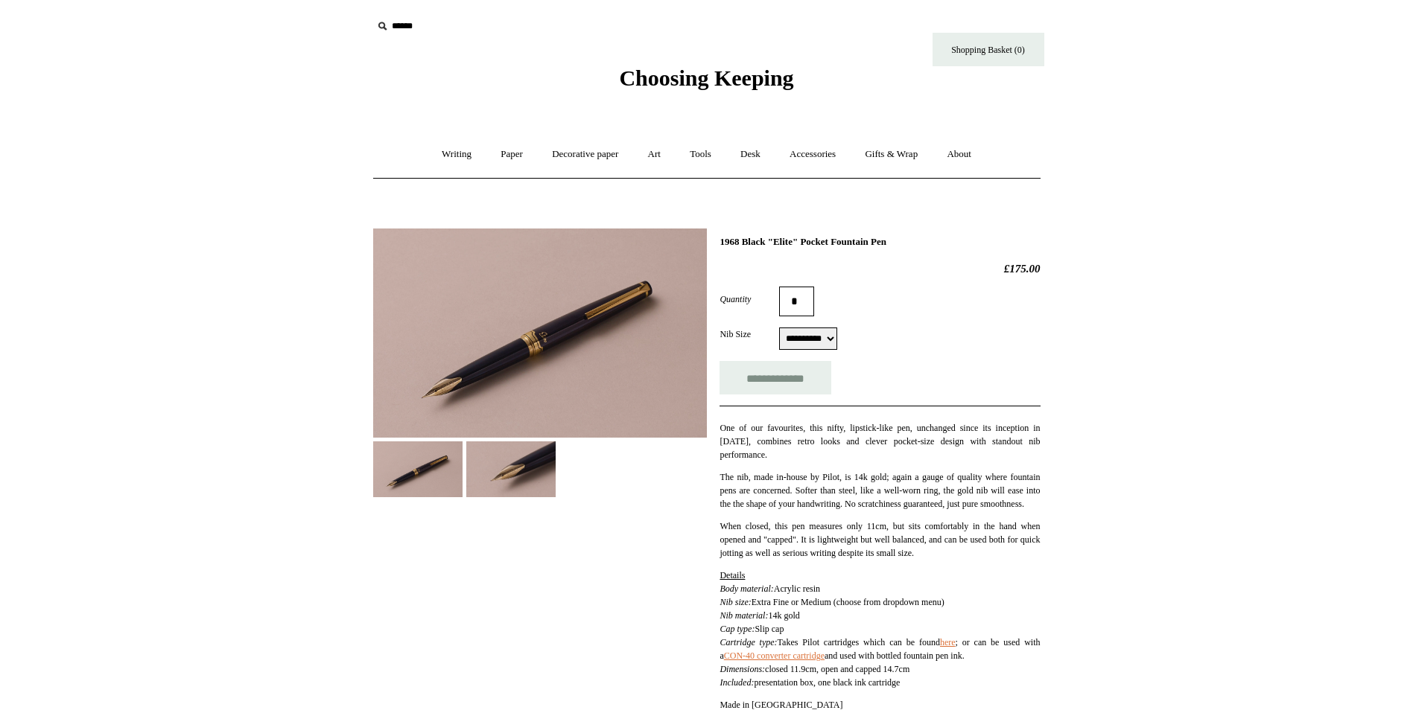
click at [503, 467] on img at bounding box center [510, 470] width 89 height 56
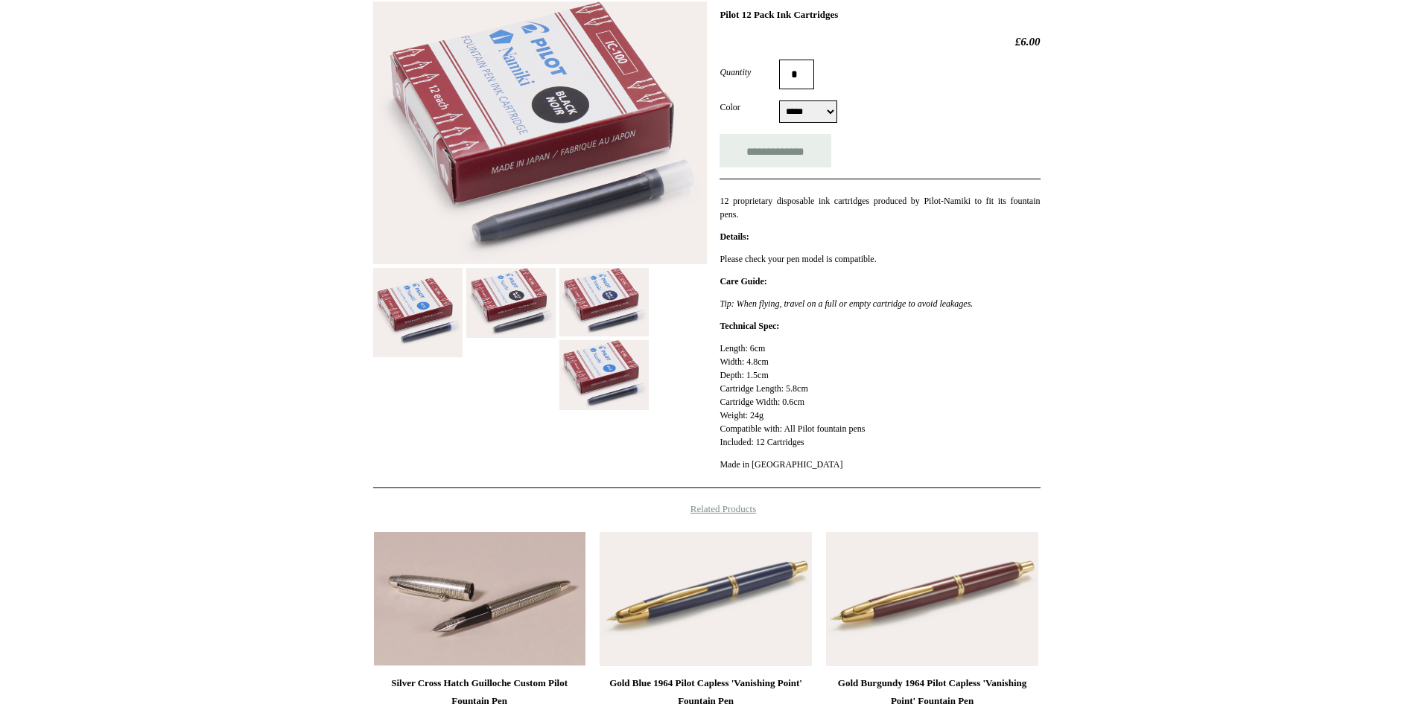
scroll to position [298, 0]
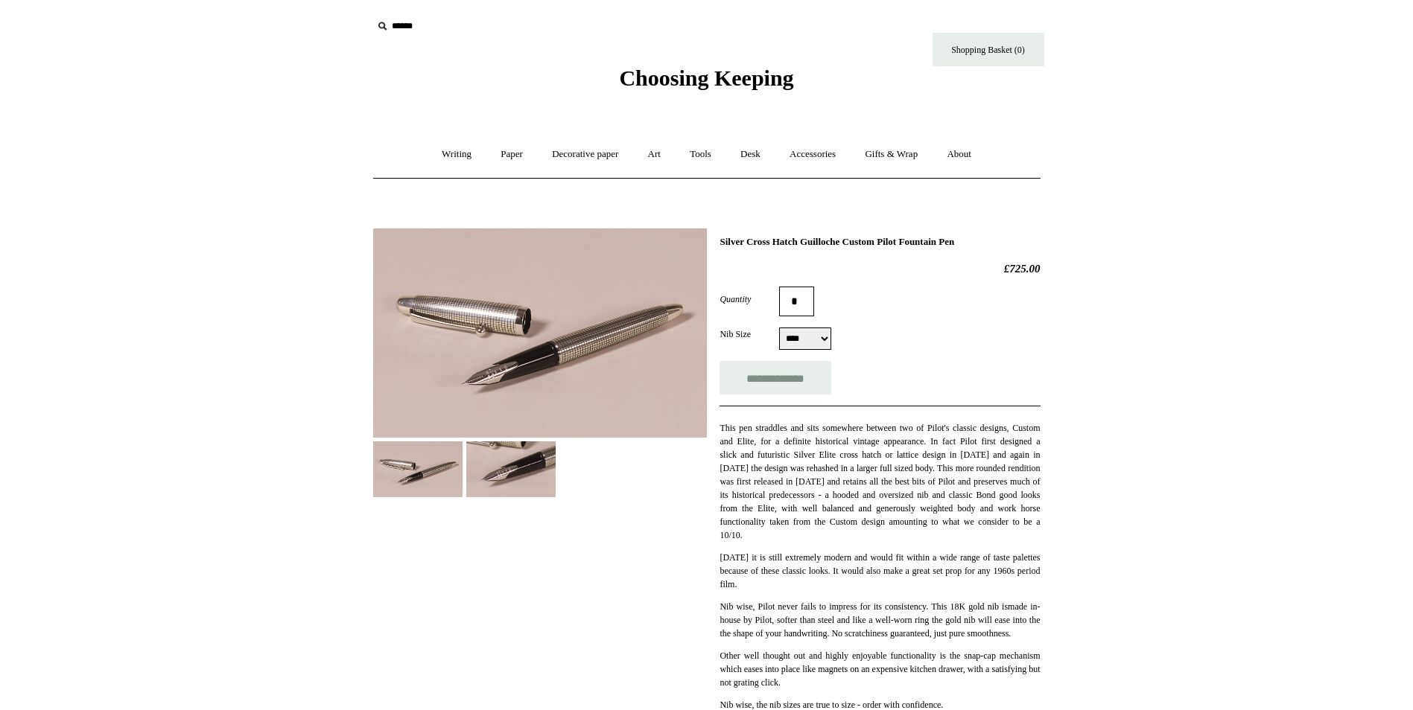
click at [828, 342] on select "**** ******" at bounding box center [805, 339] width 52 height 22
